Goal: Task Accomplishment & Management: Use online tool/utility

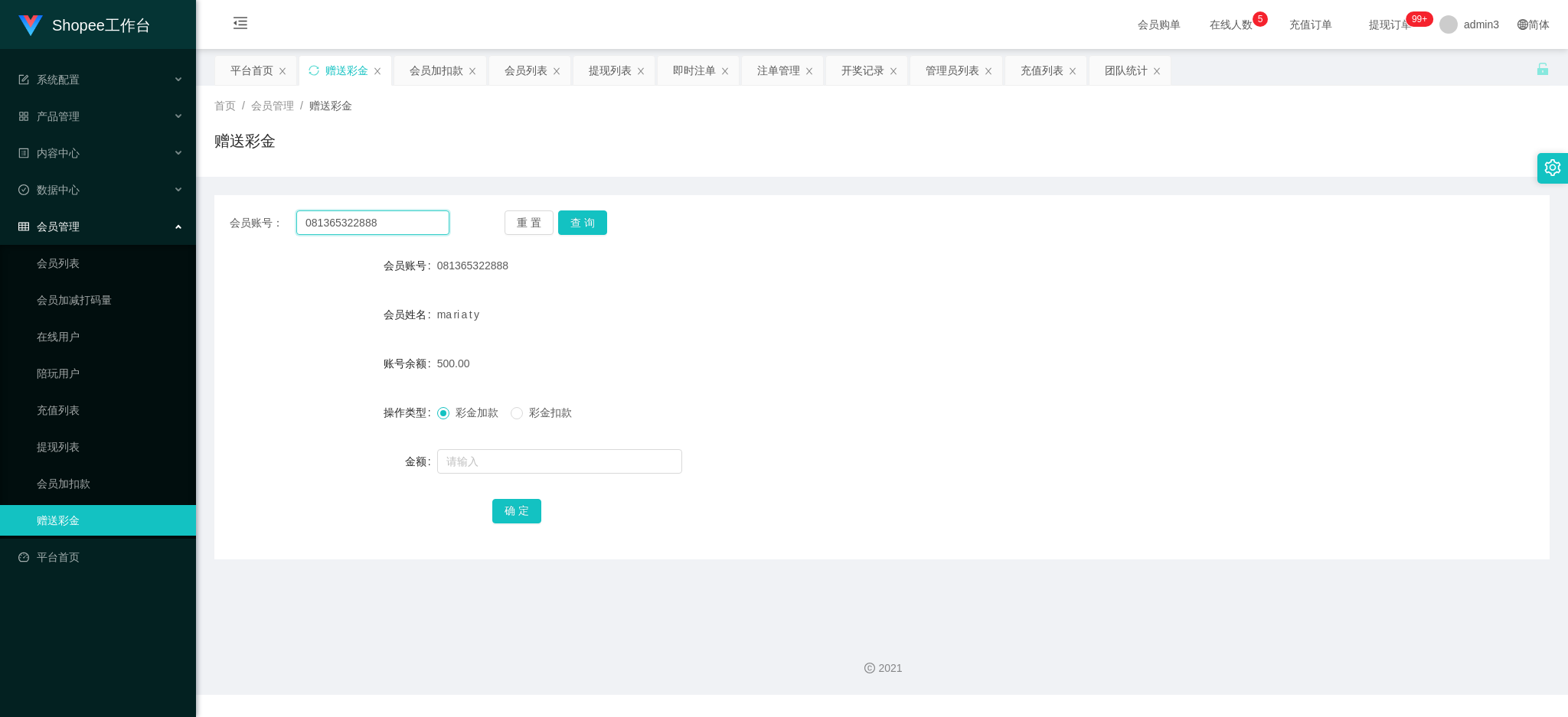
drag, startPoint x: 0, startPoint y: 0, endPoint x: 338, endPoint y: 222, distance: 404.4
click at [338, 222] on input "081365322888" at bounding box center [373, 223] width 153 height 25
click at [339, 222] on input "081365322888" at bounding box center [373, 223] width 153 height 25
paste input "gj989"
type input "gj9898"
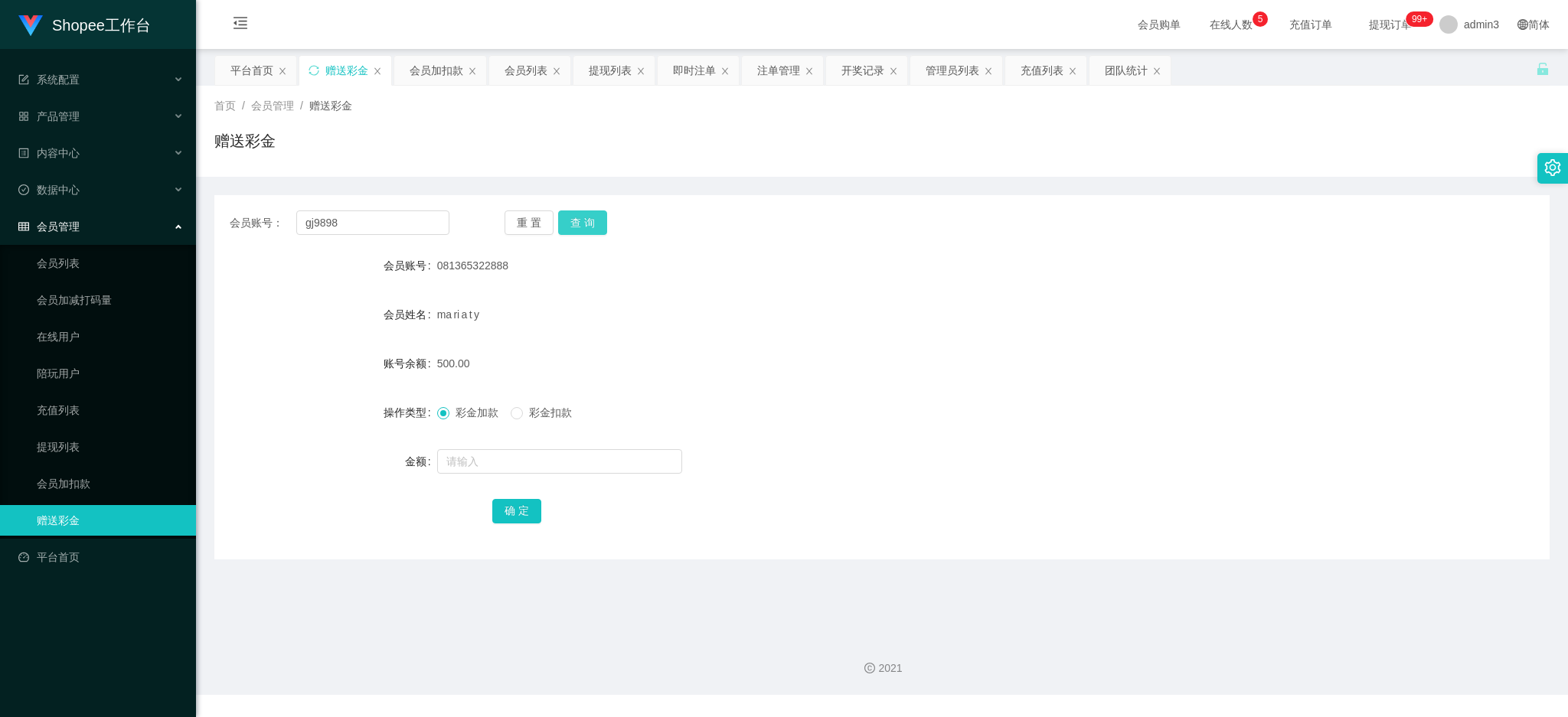
click at [589, 224] on button "查 询" at bounding box center [582, 223] width 49 height 25
click at [474, 467] on input "text" at bounding box center [560, 461] width 245 height 25
click at [499, 471] on input "text" at bounding box center [560, 461] width 245 height 25
paste input "1500"
type input "1500"
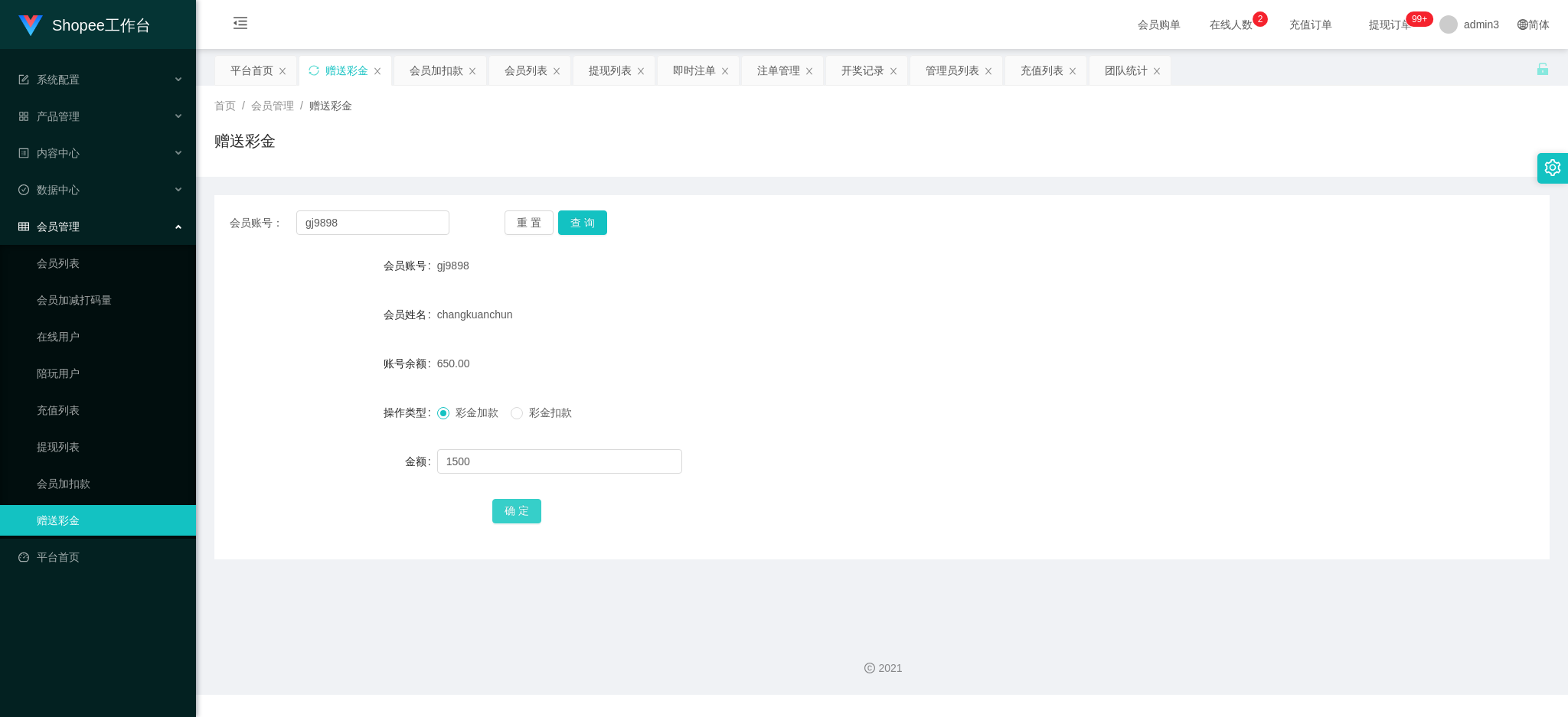
click at [508, 510] on button "确 定" at bounding box center [517, 511] width 49 height 25
click at [330, 222] on input "gj9898" at bounding box center [373, 223] width 153 height 25
paste input "asd140226"
type input "asd140226"
